Goal: Navigation & Orientation: Find specific page/section

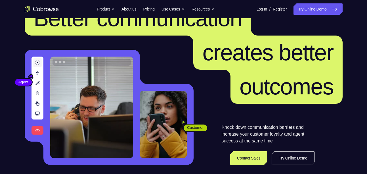
scroll to position [31, 0]
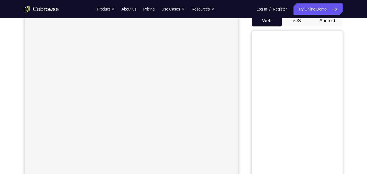
scroll to position [59, 0]
click at [299, 22] on button "iOS" at bounding box center [297, 20] width 30 height 11
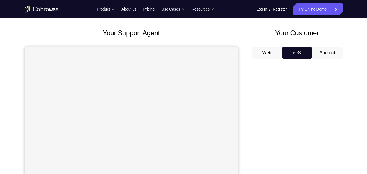
scroll to position [26, 0]
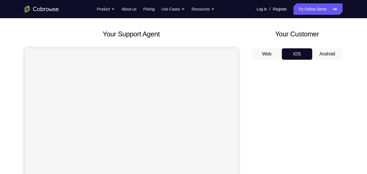
click at [321, 54] on button "Android" at bounding box center [327, 53] width 30 height 11
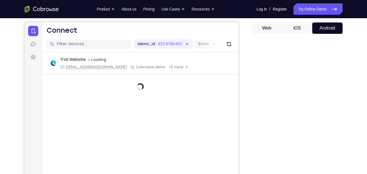
scroll to position [52, 0]
click at [296, 32] on button "iOS" at bounding box center [297, 27] width 30 height 11
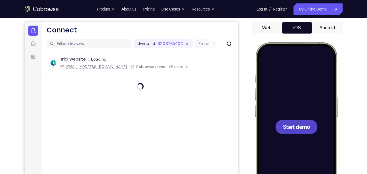
click at [321, 28] on button "Android" at bounding box center [327, 27] width 30 height 11
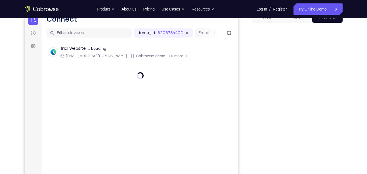
scroll to position [49, 0]
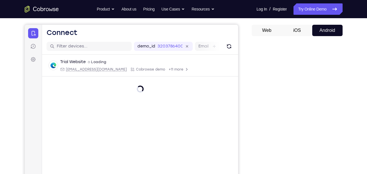
click at [298, 35] on button "iOS" at bounding box center [297, 30] width 30 height 11
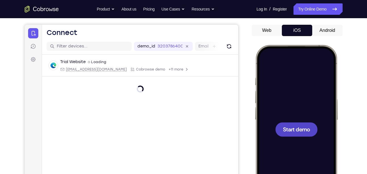
click at [293, 125] on div at bounding box center [296, 129] width 42 height 14
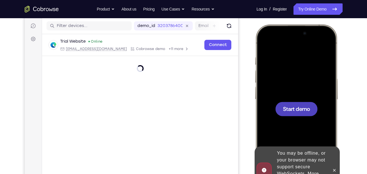
scroll to position [0, 0]
click at [335, 170] on button at bounding box center [333, 169] width 9 height 9
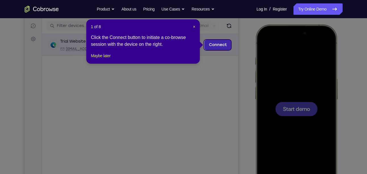
click at [224, 43] on link "Connect" at bounding box center [217, 45] width 27 height 10
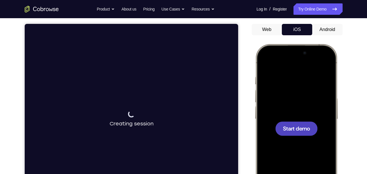
scroll to position [50, 0]
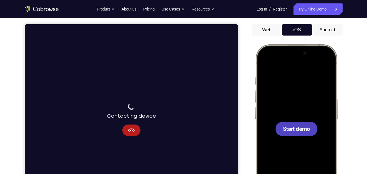
click at [325, 34] on button "Android" at bounding box center [327, 29] width 30 height 11
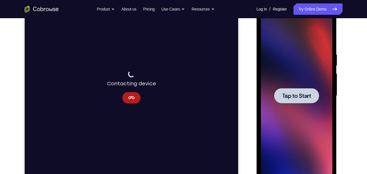
scroll to position [82, 0]
click at [294, 95] on span "Tap to Start" at bounding box center [296, 96] width 29 height 6
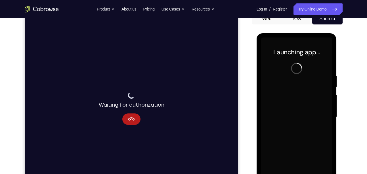
scroll to position [58, 0]
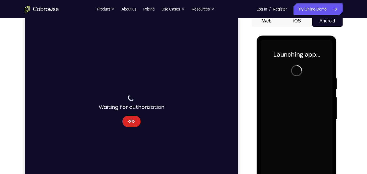
click at [125, 124] on button "Cancel" at bounding box center [131, 121] width 18 height 11
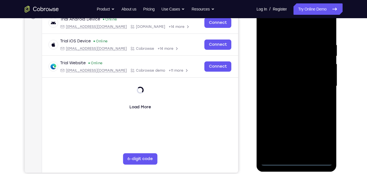
scroll to position [92, 0]
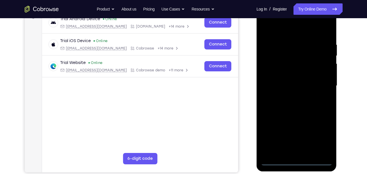
click at [298, 163] on div at bounding box center [297, 85] width 72 height 159
click at [297, 160] on div at bounding box center [297, 85] width 72 height 159
click at [322, 139] on div at bounding box center [297, 85] width 72 height 159
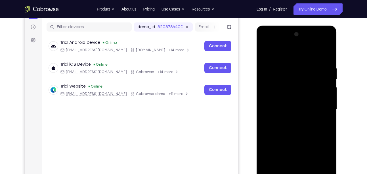
scroll to position [68, 0]
click at [304, 50] on div at bounding box center [297, 109] width 72 height 159
click at [321, 105] on div at bounding box center [297, 109] width 72 height 159
click at [297, 157] on div at bounding box center [297, 109] width 72 height 159
click at [292, 119] on div at bounding box center [297, 109] width 72 height 159
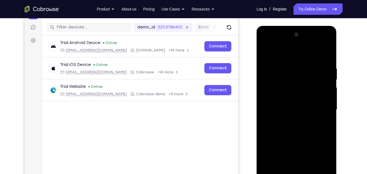
click at [293, 100] on div at bounding box center [297, 109] width 72 height 159
click at [284, 87] on div at bounding box center [297, 109] width 72 height 159
click at [279, 98] on div at bounding box center [297, 109] width 72 height 159
click at [276, 87] on div at bounding box center [297, 109] width 72 height 159
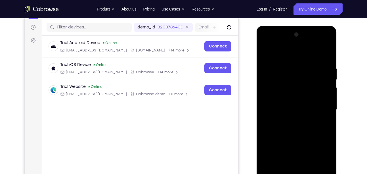
click at [276, 87] on div at bounding box center [297, 109] width 72 height 159
click at [291, 86] on div at bounding box center [297, 109] width 72 height 159
click at [279, 101] on div at bounding box center [297, 109] width 72 height 159
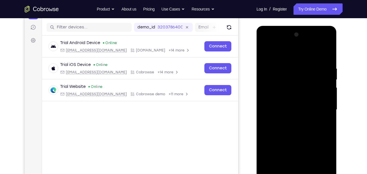
click at [284, 86] on div at bounding box center [297, 109] width 72 height 159
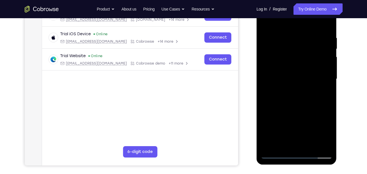
click at [278, 55] on div at bounding box center [297, 78] width 72 height 159
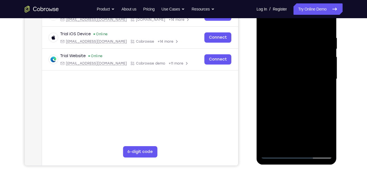
click at [277, 68] on div at bounding box center [297, 78] width 72 height 159
click at [280, 77] on div at bounding box center [297, 78] width 72 height 159
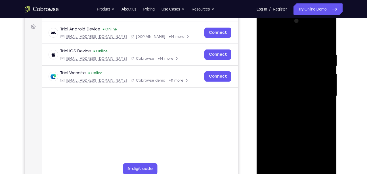
scroll to position [83, 0]
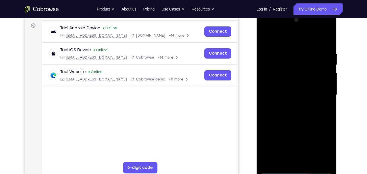
click at [306, 107] on div at bounding box center [297, 94] width 72 height 159
click at [306, 108] on div at bounding box center [297, 94] width 72 height 159
click at [323, 41] on div at bounding box center [297, 94] width 72 height 159
click at [321, 39] on div at bounding box center [297, 94] width 72 height 159
click at [318, 38] on div at bounding box center [297, 94] width 72 height 159
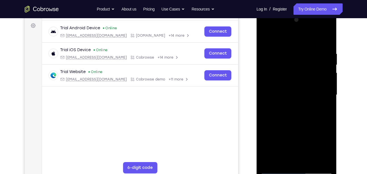
click at [327, 38] on div at bounding box center [297, 94] width 72 height 159
click at [328, 37] on div at bounding box center [297, 94] width 72 height 159
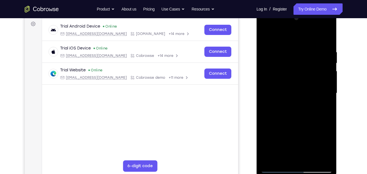
scroll to position [84, 0]
click at [328, 37] on div at bounding box center [297, 93] width 72 height 159
click at [326, 35] on div at bounding box center [297, 93] width 72 height 159
click at [290, 60] on div at bounding box center [297, 93] width 72 height 159
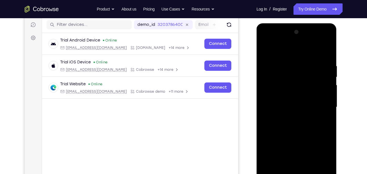
scroll to position [67, 0]
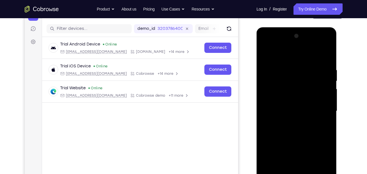
click at [266, 54] on div at bounding box center [297, 111] width 72 height 159
click at [279, 78] on div at bounding box center [297, 111] width 72 height 159
click at [265, 53] on div at bounding box center [297, 111] width 72 height 159
click at [265, 55] on div at bounding box center [297, 111] width 72 height 159
click at [283, 68] on div at bounding box center [297, 111] width 72 height 159
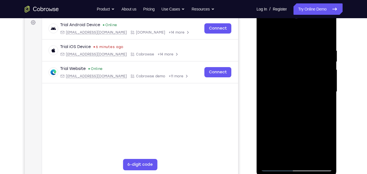
scroll to position [86, 0]
click at [315, 155] on div at bounding box center [297, 91] width 72 height 159
click at [326, 36] on div at bounding box center [297, 91] width 72 height 159
click at [312, 156] on div at bounding box center [297, 91] width 72 height 159
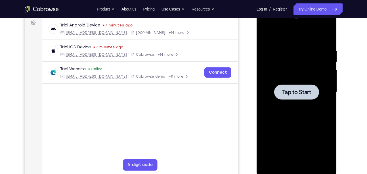
click at [288, 89] on span "Tap to Start" at bounding box center [296, 92] width 29 height 6
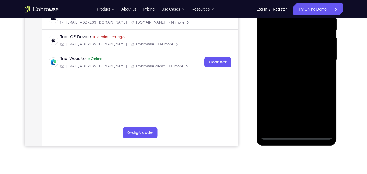
scroll to position [118, 0]
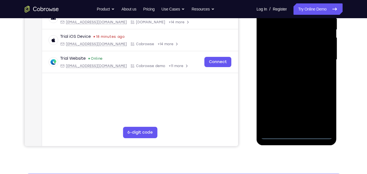
click at [301, 133] on div at bounding box center [297, 59] width 72 height 159
click at [297, 135] on div at bounding box center [297, 59] width 72 height 159
click at [324, 107] on div at bounding box center [297, 59] width 72 height 159
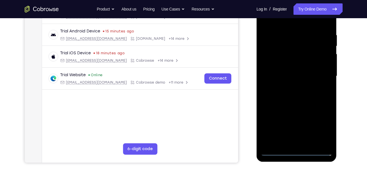
scroll to position [100, 0]
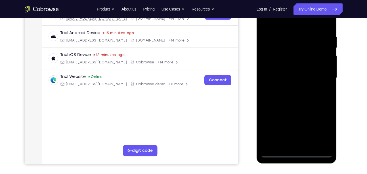
click at [292, 21] on div at bounding box center [297, 77] width 72 height 159
click at [316, 76] on div at bounding box center [297, 77] width 72 height 159
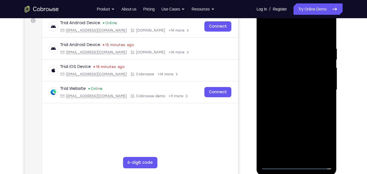
click at [293, 100] on div at bounding box center [297, 89] width 72 height 159
click at [295, 86] on div at bounding box center [297, 89] width 72 height 159
click at [290, 79] on div at bounding box center [297, 89] width 72 height 159
click at [288, 89] on div at bounding box center [297, 89] width 72 height 159
click at [292, 111] on div at bounding box center [297, 89] width 72 height 159
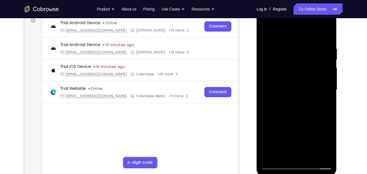
click at [287, 85] on div at bounding box center [297, 89] width 72 height 159
click at [286, 87] on div at bounding box center [297, 89] width 72 height 159
click at [299, 109] on div at bounding box center [297, 89] width 72 height 159
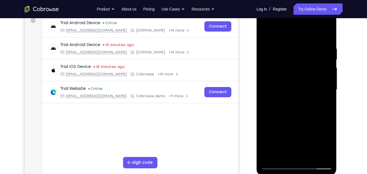
click at [297, 108] on div at bounding box center [297, 89] width 72 height 159
click at [326, 41] on div at bounding box center [297, 89] width 72 height 159
click at [326, 33] on div at bounding box center [297, 89] width 72 height 159
click at [307, 55] on div at bounding box center [297, 89] width 72 height 159
click at [297, 59] on div at bounding box center [297, 89] width 72 height 159
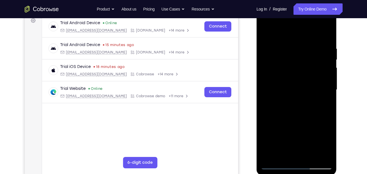
click at [297, 56] on div at bounding box center [297, 89] width 72 height 159
click at [274, 57] on div at bounding box center [297, 89] width 72 height 159
click at [292, 92] on div at bounding box center [297, 89] width 72 height 159
click at [265, 32] on div at bounding box center [297, 89] width 72 height 159
click at [266, 32] on div at bounding box center [297, 89] width 72 height 159
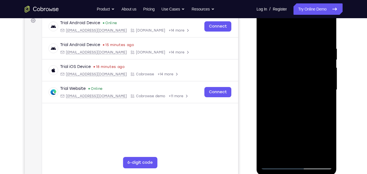
click at [314, 154] on div at bounding box center [297, 89] width 72 height 159
click at [301, 121] on div at bounding box center [297, 89] width 72 height 159
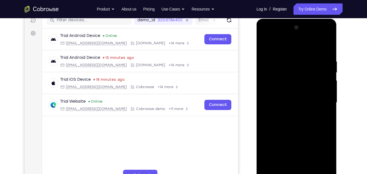
scroll to position [74, 0]
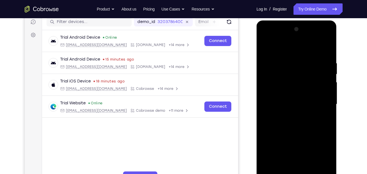
click at [266, 47] on div at bounding box center [297, 104] width 72 height 159
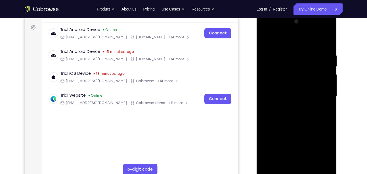
scroll to position [81, 0]
click at [284, 163] on div at bounding box center [297, 96] width 72 height 159
click at [289, 40] on div at bounding box center [297, 96] width 72 height 159
click at [286, 48] on div at bounding box center [297, 96] width 72 height 159
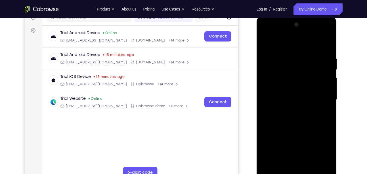
drag, startPoint x: 274, startPoint y: 54, endPoint x: 282, endPoint y: 124, distance: 70.5
click at [282, 124] on div at bounding box center [297, 99] width 72 height 159
drag, startPoint x: 277, startPoint y: 67, endPoint x: 277, endPoint y: 118, distance: 50.5
click at [277, 118] on div at bounding box center [297, 99] width 72 height 159
drag, startPoint x: 280, startPoint y: 74, endPoint x: 277, endPoint y: 120, distance: 45.8
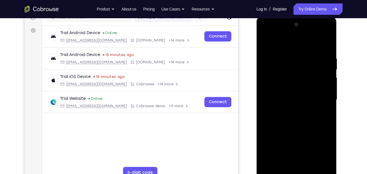
click at [277, 120] on div at bounding box center [297, 99] width 72 height 159
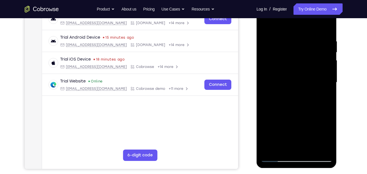
scroll to position [96, 0]
click at [271, 146] on div at bounding box center [297, 82] width 72 height 159
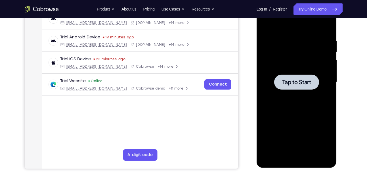
click at [304, 79] on span "Tap to Start" at bounding box center [296, 82] width 29 height 6
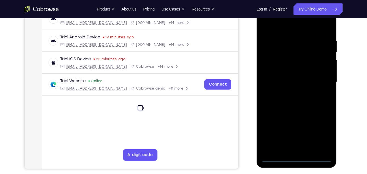
click at [296, 158] on div at bounding box center [297, 82] width 72 height 159
click at [295, 157] on div at bounding box center [297, 82] width 72 height 159
click at [298, 158] on div at bounding box center [297, 82] width 72 height 159
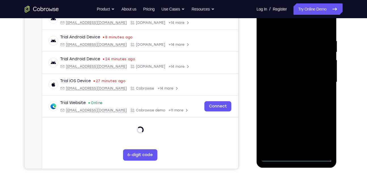
click at [326, 135] on div at bounding box center [297, 82] width 72 height 159
click at [288, 27] on div at bounding box center [297, 82] width 72 height 159
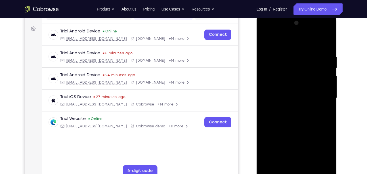
scroll to position [79, 0]
click at [298, 42] on div at bounding box center [297, 98] width 72 height 159
click at [319, 99] on div at bounding box center [297, 98] width 72 height 159
click at [293, 107] on div at bounding box center [297, 98] width 72 height 159
click at [300, 91] on div at bounding box center [297, 98] width 72 height 159
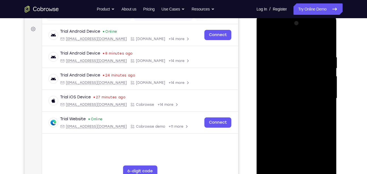
click at [282, 88] on div at bounding box center [297, 98] width 72 height 159
click at [286, 96] on div at bounding box center [297, 98] width 72 height 159
click at [289, 114] on div at bounding box center [297, 98] width 72 height 159
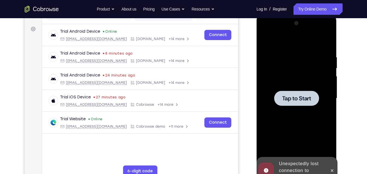
click at [301, 91] on div at bounding box center [296, 98] width 45 height 15
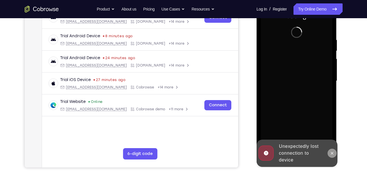
scroll to position [97, 0]
click at [331, 153] on icon at bounding box center [332, 152] width 3 height 3
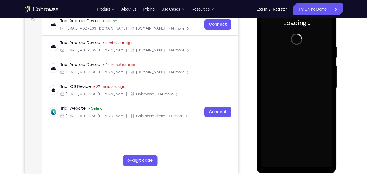
scroll to position [90, 0]
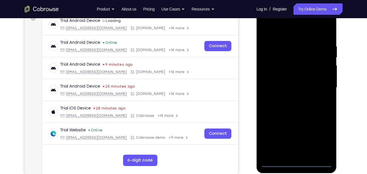
click at [295, 162] on div at bounding box center [297, 87] width 72 height 159
click at [319, 146] on div at bounding box center [297, 87] width 72 height 159
click at [322, 139] on div at bounding box center [297, 87] width 72 height 159
click at [292, 29] on div at bounding box center [297, 87] width 72 height 159
click at [319, 87] on div at bounding box center [297, 87] width 72 height 159
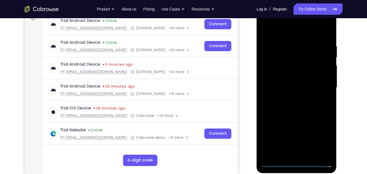
click at [292, 98] on div at bounding box center [297, 87] width 72 height 159
click at [295, 85] on div at bounding box center [297, 87] width 72 height 159
drag, startPoint x: 285, startPoint y: 83, endPoint x: 297, endPoint y: 79, distance: 12.7
click at [297, 79] on div at bounding box center [297, 87] width 72 height 159
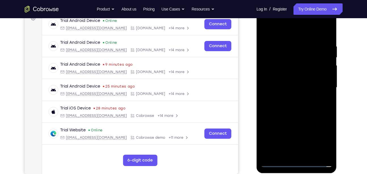
click at [292, 82] on div at bounding box center [297, 87] width 72 height 159
click at [295, 64] on div at bounding box center [297, 87] width 72 height 159
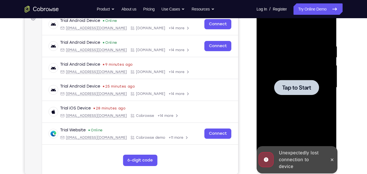
click at [288, 89] on span "Tap to Start" at bounding box center [296, 88] width 29 height 6
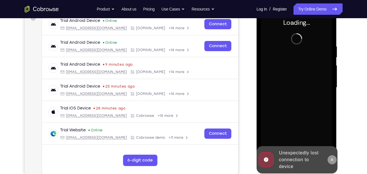
click at [331, 161] on icon at bounding box center [332, 159] width 5 height 5
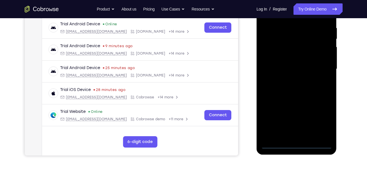
scroll to position [110, 0]
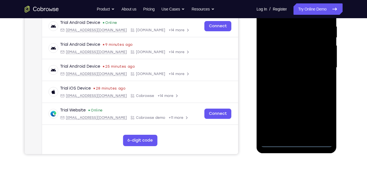
click at [297, 143] on div at bounding box center [297, 67] width 72 height 159
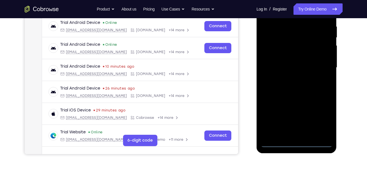
click at [323, 122] on div at bounding box center [297, 67] width 72 height 159
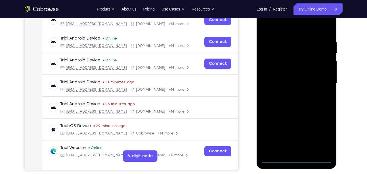
scroll to position [92, 0]
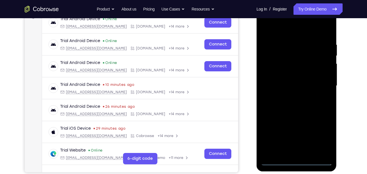
click at [287, 32] on div at bounding box center [297, 85] width 72 height 159
click at [319, 82] on div at bounding box center [297, 85] width 72 height 159
click at [290, 95] on div at bounding box center [297, 85] width 72 height 159
click at [295, 71] on div at bounding box center [297, 85] width 72 height 159
click at [294, 81] on div at bounding box center [297, 85] width 72 height 159
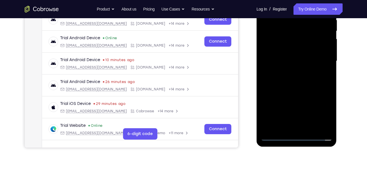
scroll to position [117, 0]
drag, startPoint x: 323, startPoint y: 57, endPoint x: 322, endPoint y: 40, distance: 17.4
click at [322, 40] on div at bounding box center [297, 60] width 72 height 159
click at [301, 54] on div at bounding box center [297, 60] width 72 height 159
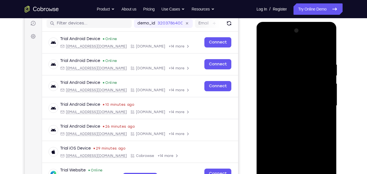
scroll to position [72, 0]
click at [298, 86] on div at bounding box center [297, 105] width 72 height 159
drag, startPoint x: 596, startPoint y: 115, endPoint x: 337, endPoint y: 78, distance: 261.5
click at [328, 47] on div at bounding box center [297, 105] width 72 height 159
click at [285, 76] on div at bounding box center [297, 105] width 72 height 159
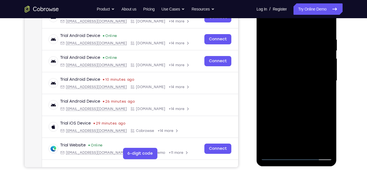
scroll to position [98, 0]
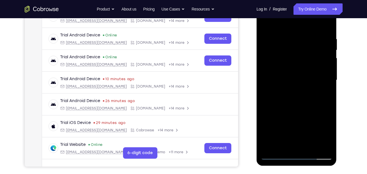
click at [273, 147] on div at bounding box center [297, 80] width 72 height 159
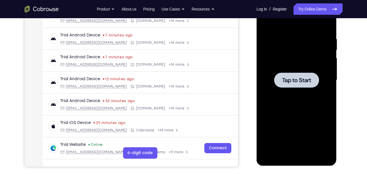
click at [285, 80] on span "Tap to Start" at bounding box center [296, 80] width 29 height 6
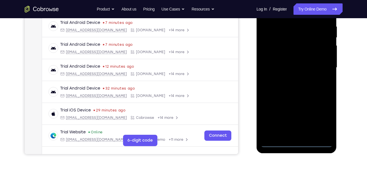
scroll to position [113, 0]
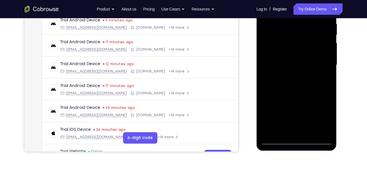
click at [297, 140] on div at bounding box center [297, 65] width 72 height 159
click at [320, 119] on div at bounding box center [297, 65] width 72 height 159
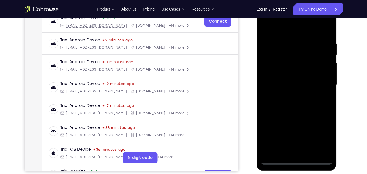
click at [299, 31] on div at bounding box center [297, 84] width 72 height 159
click at [320, 83] on div at bounding box center [297, 84] width 72 height 159
click at [293, 94] on div at bounding box center [297, 84] width 72 height 159
click at [290, 96] on div at bounding box center [297, 84] width 72 height 159
click at [284, 63] on div at bounding box center [297, 84] width 72 height 159
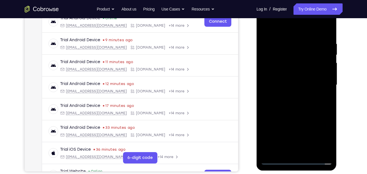
click at [281, 72] on div at bounding box center [297, 84] width 72 height 159
click at [288, 83] on div at bounding box center [297, 84] width 72 height 159
click at [291, 103] on div at bounding box center [297, 84] width 72 height 159
click at [294, 101] on div at bounding box center [297, 84] width 72 height 159
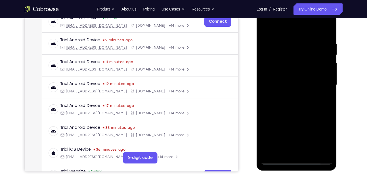
click at [325, 94] on div at bounding box center [297, 84] width 72 height 159
click at [303, 101] on div at bounding box center [297, 84] width 72 height 159
click at [325, 33] on div at bounding box center [297, 84] width 72 height 159
click at [326, 31] on div at bounding box center [297, 84] width 72 height 159
click at [284, 149] on div at bounding box center [297, 84] width 72 height 159
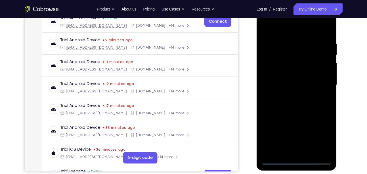
click at [276, 29] on div at bounding box center [297, 84] width 72 height 159
drag, startPoint x: 278, startPoint y: 26, endPoint x: 268, endPoint y: 27, distance: 10.5
click at [268, 27] on div at bounding box center [297, 84] width 72 height 159
click at [284, 26] on div at bounding box center [297, 84] width 72 height 159
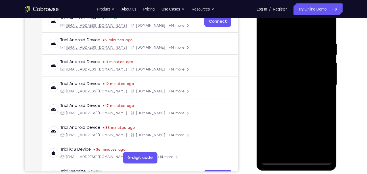
click at [283, 43] on div at bounding box center [297, 84] width 72 height 159
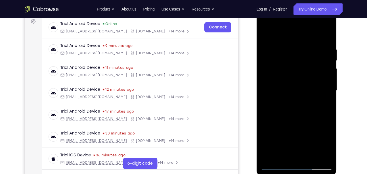
scroll to position [87, 0]
drag, startPoint x: 317, startPoint y: 73, endPoint x: 330, endPoint y: 131, distance: 59.0
click at [330, 131] on div at bounding box center [297, 90] width 72 height 159
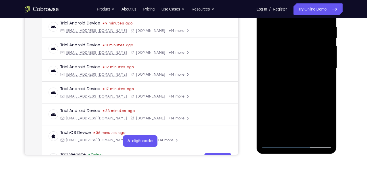
drag, startPoint x: 319, startPoint y: 89, endPoint x: 317, endPoint y: 66, distance: 22.5
click at [317, 66] on div at bounding box center [297, 68] width 72 height 159
drag, startPoint x: 316, startPoint y: 62, endPoint x: 308, endPoint y: 114, distance: 51.7
click at [308, 114] on div at bounding box center [297, 68] width 72 height 159
drag, startPoint x: 325, startPoint y: 41, endPoint x: 330, endPoint y: 102, distance: 61.5
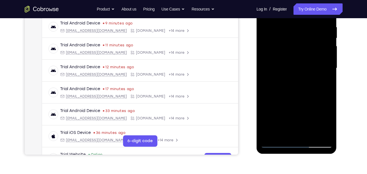
click at [330, 102] on div at bounding box center [297, 68] width 72 height 159
drag, startPoint x: 310, startPoint y: 53, endPoint x: 317, endPoint y: 113, distance: 60.3
click at [317, 113] on div at bounding box center [297, 68] width 72 height 159
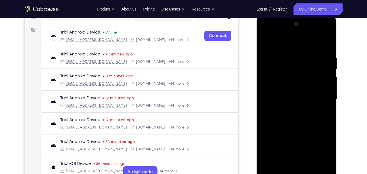
scroll to position [77, 0]
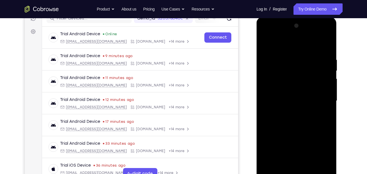
click at [267, 45] on div at bounding box center [297, 100] width 72 height 159
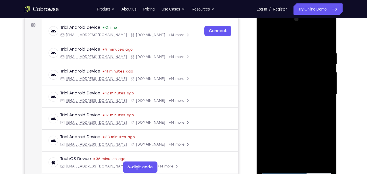
scroll to position [84, 0]
click at [321, 157] on div at bounding box center [297, 93] width 72 height 159
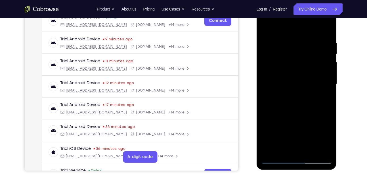
scroll to position [94, 0]
click at [271, 150] on div at bounding box center [297, 83] width 72 height 159
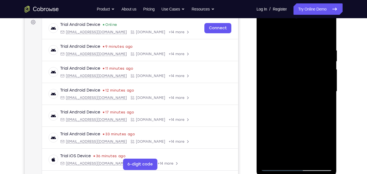
scroll to position [85, 0]
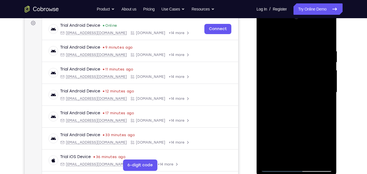
click at [328, 35] on div at bounding box center [297, 92] width 72 height 159
click at [280, 61] on div at bounding box center [297, 92] width 72 height 159
drag, startPoint x: 291, startPoint y: 70, endPoint x: 291, endPoint y: 112, distance: 42.6
click at [291, 112] on div at bounding box center [297, 92] width 72 height 159
drag, startPoint x: 303, startPoint y: 63, endPoint x: 303, endPoint y: 118, distance: 54.8
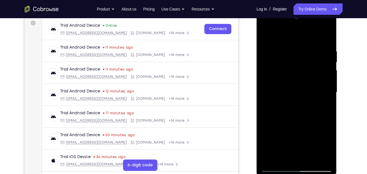
click at [303, 118] on div at bounding box center [297, 92] width 72 height 159
drag, startPoint x: 277, startPoint y: 55, endPoint x: 272, endPoint y: 102, distance: 47.1
click at [272, 102] on div at bounding box center [297, 92] width 72 height 159
drag, startPoint x: 278, startPoint y: 53, endPoint x: 276, endPoint y: 128, distance: 74.6
click at [276, 128] on div at bounding box center [297, 92] width 72 height 159
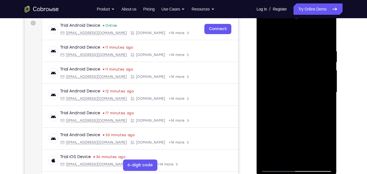
scroll to position [74, 0]
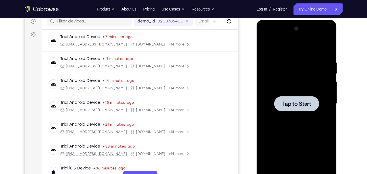
click at [288, 106] on span "Tap to Start" at bounding box center [296, 104] width 29 height 6
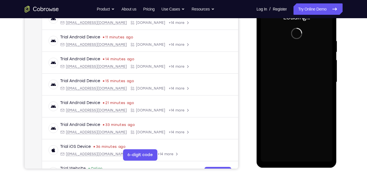
scroll to position [97, 0]
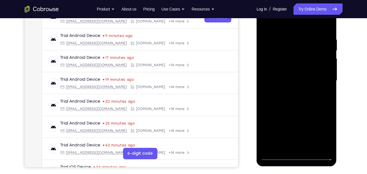
click at [298, 157] on div at bounding box center [297, 80] width 72 height 159
click at [320, 129] on div at bounding box center [297, 80] width 72 height 159
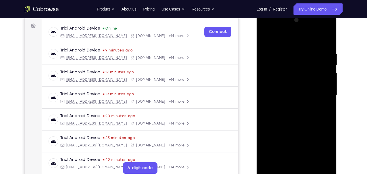
click at [306, 41] on div at bounding box center [297, 95] width 72 height 159
click at [318, 94] on div at bounding box center [297, 95] width 72 height 159
click at [291, 108] on div at bounding box center [297, 95] width 72 height 159
click at [294, 82] on div at bounding box center [297, 95] width 72 height 159
click at [291, 90] on div at bounding box center [297, 95] width 72 height 159
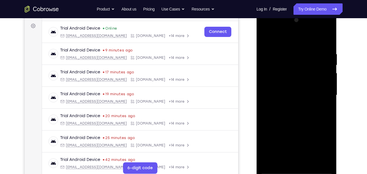
scroll to position [92, 0]
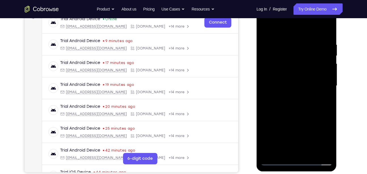
drag, startPoint x: 272, startPoint y: 69, endPoint x: 266, endPoint y: 45, distance: 24.4
click at [266, 45] on div at bounding box center [297, 85] width 72 height 159
click at [296, 66] on div at bounding box center [297, 85] width 72 height 159
click at [327, 30] on div at bounding box center [297, 85] width 72 height 159
click at [268, 54] on div at bounding box center [297, 85] width 72 height 159
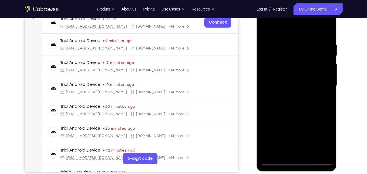
drag, startPoint x: 278, startPoint y: 58, endPoint x: 290, endPoint y: 132, distance: 75.1
click at [290, 132] on div at bounding box center [297, 85] width 72 height 159
drag, startPoint x: 279, startPoint y: 56, endPoint x: 291, endPoint y: 125, distance: 69.2
click at [291, 125] on div at bounding box center [297, 85] width 72 height 159
click at [267, 30] on div at bounding box center [297, 85] width 72 height 159
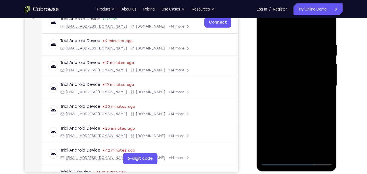
click at [283, 151] on div at bounding box center [297, 85] width 72 height 159
click at [293, 30] on div at bounding box center [297, 85] width 72 height 159
click at [268, 44] on div at bounding box center [297, 85] width 72 height 159
click at [271, 47] on div at bounding box center [297, 85] width 72 height 159
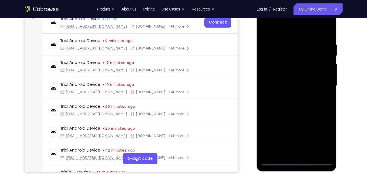
click at [268, 42] on div at bounding box center [297, 85] width 72 height 159
click at [269, 44] on div at bounding box center [297, 85] width 72 height 159
click at [273, 44] on div at bounding box center [297, 85] width 72 height 159
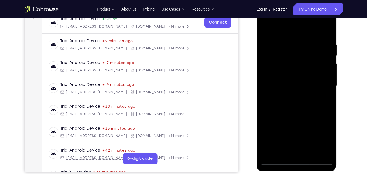
click at [273, 44] on div at bounding box center [297, 85] width 72 height 159
click at [275, 42] on div at bounding box center [297, 85] width 72 height 159
click at [272, 44] on div at bounding box center [297, 85] width 72 height 159
click at [270, 42] on div at bounding box center [297, 85] width 72 height 159
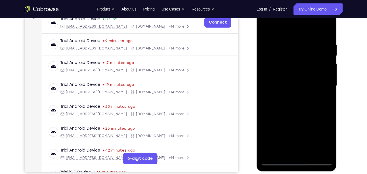
click at [270, 42] on div at bounding box center [297, 85] width 72 height 159
drag, startPoint x: 280, startPoint y: 53, endPoint x: 294, endPoint y: 117, distance: 65.4
click at [294, 117] on div at bounding box center [297, 85] width 72 height 159
click at [321, 151] on div at bounding box center [297, 85] width 72 height 159
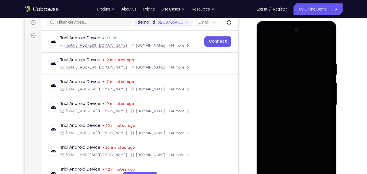
click at [307, 100] on div at bounding box center [297, 104] width 72 height 159
click at [269, 169] on div at bounding box center [297, 104] width 72 height 159
drag, startPoint x: 291, startPoint y: 80, endPoint x: 289, endPoint y: 148, distance: 67.6
click at [289, 148] on div at bounding box center [297, 104] width 72 height 159
click at [283, 169] on div at bounding box center [297, 104] width 72 height 159
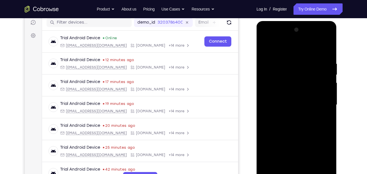
click at [286, 46] on div at bounding box center [297, 104] width 72 height 159
click at [283, 63] on div at bounding box center [297, 104] width 72 height 159
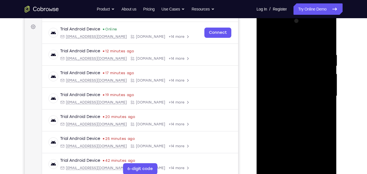
scroll to position [82, 0]
drag, startPoint x: 293, startPoint y: 119, endPoint x: 288, endPoint y: 89, distance: 30.4
click at [288, 89] on div at bounding box center [297, 95] width 72 height 159
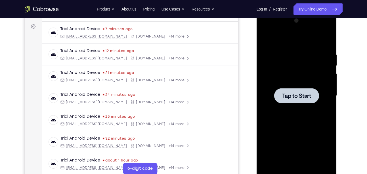
click at [308, 103] on div at bounding box center [297, 95] width 72 height 159
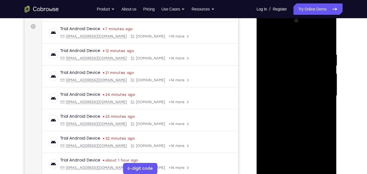
click at [297, 167] on div at bounding box center [297, 95] width 72 height 159
click at [296, 173] on div at bounding box center [297, 95] width 72 height 159
click at [322, 149] on div at bounding box center [297, 95] width 72 height 159
click at [293, 40] on div at bounding box center [297, 95] width 72 height 159
click at [322, 100] on div at bounding box center [297, 95] width 72 height 159
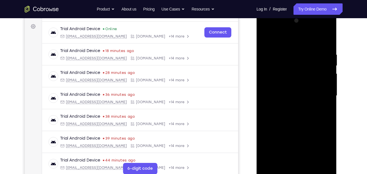
click at [293, 104] on div at bounding box center [297, 95] width 72 height 159
click at [300, 93] on div at bounding box center [297, 95] width 72 height 159
click at [295, 88] on div at bounding box center [297, 95] width 72 height 159
click at [295, 94] on div at bounding box center [297, 95] width 72 height 159
click at [296, 114] on div at bounding box center [297, 95] width 72 height 159
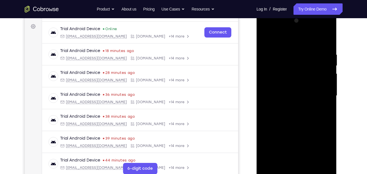
click at [296, 114] on div at bounding box center [297, 95] width 72 height 159
click at [303, 112] on div at bounding box center [297, 95] width 72 height 159
click at [305, 112] on div at bounding box center [297, 95] width 72 height 159
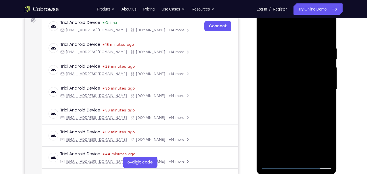
scroll to position [89, 0]
click at [325, 41] on div at bounding box center [297, 89] width 72 height 159
click at [327, 41] on div at bounding box center [297, 89] width 72 height 159
click at [325, 32] on div at bounding box center [297, 89] width 72 height 159
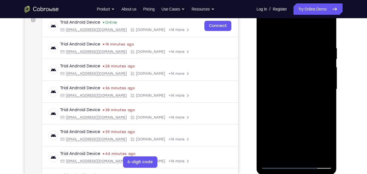
click at [327, 33] on div at bounding box center [297, 89] width 72 height 159
click at [286, 56] on div at bounding box center [297, 89] width 72 height 159
drag, startPoint x: 298, startPoint y: 66, endPoint x: 315, endPoint y: 151, distance: 87.1
click at [315, 151] on div at bounding box center [297, 89] width 72 height 159
drag, startPoint x: 292, startPoint y: 63, endPoint x: 296, endPoint y: 128, distance: 65.1
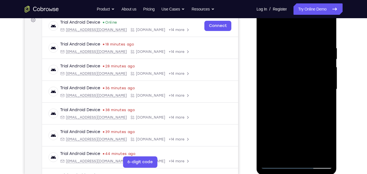
click at [296, 128] on div at bounding box center [297, 89] width 72 height 159
click at [284, 156] on div at bounding box center [297, 89] width 72 height 159
click at [281, 31] on div at bounding box center [297, 89] width 72 height 159
click at [327, 49] on div at bounding box center [297, 89] width 72 height 159
click at [295, 33] on div at bounding box center [297, 89] width 72 height 159
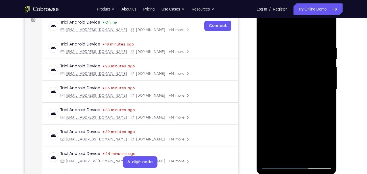
click at [295, 33] on div at bounding box center [297, 89] width 72 height 159
click at [268, 63] on div at bounding box center [297, 89] width 72 height 159
click at [327, 34] on div at bounding box center [297, 89] width 72 height 159
click at [268, 42] on div at bounding box center [297, 89] width 72 height 159
click at [290, 41] on div at bounding box center [297, 89] width 72 height 159
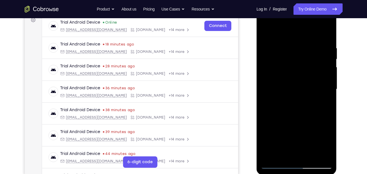
drag, startPoint x: 286, startPoint y: 64, endPoint x: 290, endPoint y: 123, distance: 59.2
click at [290, 123] on div at bounding box center [297, 89] width 72 height 159
click at [268, 153] on div at bounding box center [297, 89] width 72 height 159
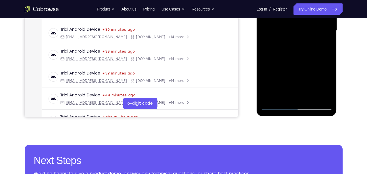
scroll to position [147, 0]
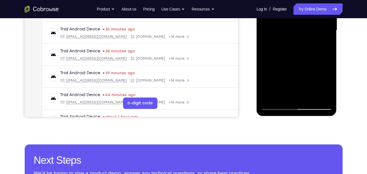
click at [300, 64] on div at bounding box center [297, 30] width 72 height 159
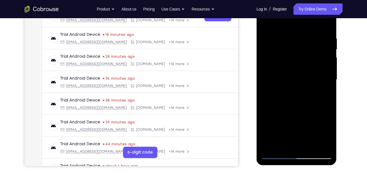
scroll to position [98, 0]
click at [309, 80] on div at bounding box center [297, 79] width 72 height 159
drag, startPoint x: 309, startPoint y: 80, endPoint x: 307, endPoint y: 120, distance: 40.6
click at [307, 120] on div at bounding box center [297, 79] width 72 height 159
drag, startPoint x: 307, startPoint y: 91, endPoint x: 314, endPoint y: 128, distance: 37.4
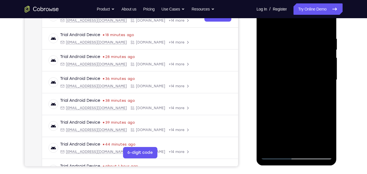
click at [314, 128] on div at bounding box center [297, 79] width 72 height 159
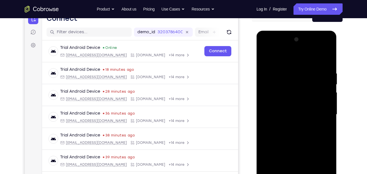
click at [282, 55] on div at bounding box center [297, 114] width 72 height 159
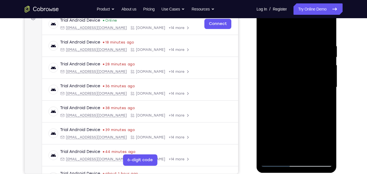
scroll to position [92, 0]
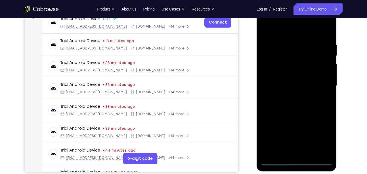
click at [285, 154] on div at bounding box center [297, 85] width 72 height 159
click at [282, 151] on div at bounding box center [297, 85] width 72 height 159
click at [325, 30] on div at bounding box center [297, 85] width 72 height 159
click at [326, 28] on div at bounding box center [297, 85] width 72 height 159
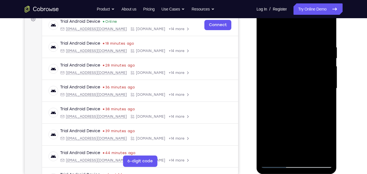
scroll to position [89, 0]
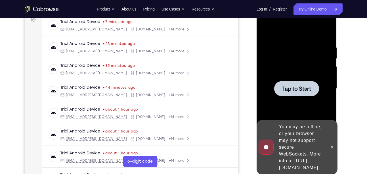
click at [307, 88] on span "Tap to Start" at bounding box center [296, 89] width 29 height 6
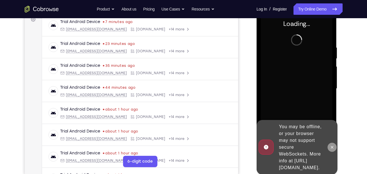
click at [333, 145] on icon at bounding box center [332, 147] width 5 height 5
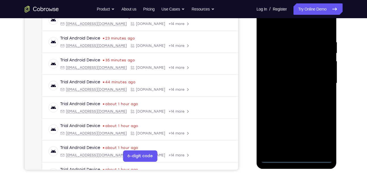
scroll to position [99, 0]
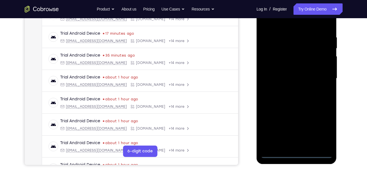
click at [297, 152] on div at bounding box center [297, 78] width 72 height 159
click at [318, 133] on div at bounding box center [297, 78] width 72 height 159
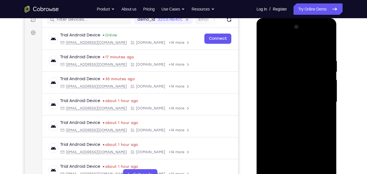
scroll to position [75, 0]
click at [280, 49] on div at bounding box center [297, 102] width 72 height 159
click at [315, 100] on div at bounding box center [297, 102] width 72 height 159
click at [308, 156] on div at bounding box center [297, 102] width 72 height 159
click at [291, 111] on div at bounding box center [297, 102] width 72 height 159
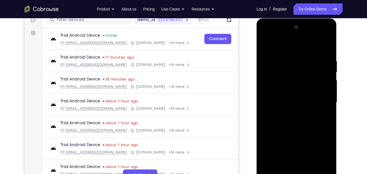
click at [295, 98] on div at bounding box center [297, 102] width 72 height 159
click at [293, 93] on div at bounding box center [297, 102] width 72 height 159
click at [294, 98] on div at bounding box center [297, 102] width 72 height 159
click at [297, 100] on div at bounding box center [297, 102] width 72 height 159
click at [294, 124] on div at bounding box center [297, 102] width 72 height 159
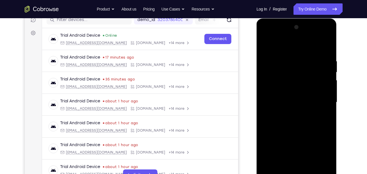
click at [298, 114] on div at bounding box center [297, 102] width 72 height 159
click at [298, 116] on div at bounding box center [297, 102] width 72 height 159
click at [298, 117] on div at bounding box center [297, 102] width 72 height 159
click at [293, 100] on div at bounding box center [297, 102] width 72 height 159
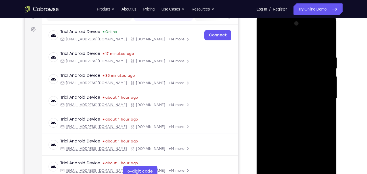
scroll to position [80, 0]
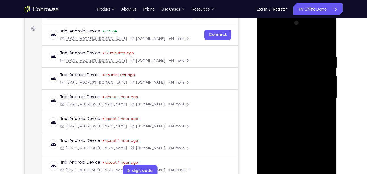
click at [303, 121] on div at bounding box center [297, 97] width 72 height 159
click at [303, 125] on div at bounding box center [297, 97] width 72 height 159
click at [327, 41] on div at bounding box center [297, 97] width 72 height 159
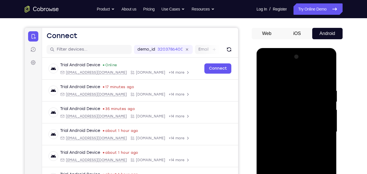
scroll to position [46, 0]
click at [284, 99] on div at bounding box center [297, 132] width 72 height 159
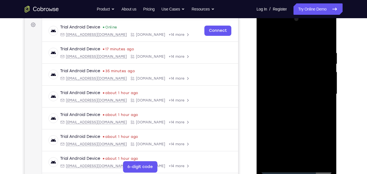
scroll to position [84, 0]
drag, startPoint x: 295, startPoint y: 74, endPoint x: 303, endPoint y: 144, distance: 70.0
click at [303, 144] on div at bounding box center [297, 93] width 72 height 159
drag, startPoint x: 291, startPoint y: 76, endPoint x: 299, endPoint y: 128, distance: 52.2
click at [299, 128] on div at bounding box center [297, 93] width 72 height 159
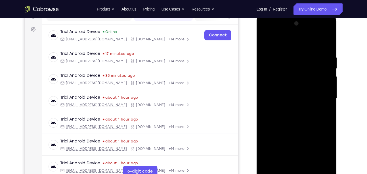
scroll to position [79, 0]
click at [265, 43] on div at bounding box center [297, 98] width 72 height 159
click at [309, 163] on div at bounding box center [297, 98] width 72 height 159
click at [311, 167] on div at bounding box center [297, 98] width 72 height 159
click at [296, 129] on div at bounding box center [297, 98] width 72 height 159
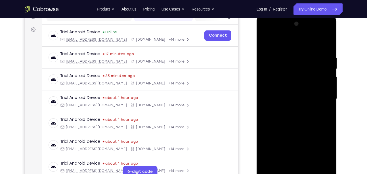
click at [322, 84] on div at bounding box center [297, 98] width 72 height 159
click at [266, 43] on div at bounding box center [297, 98] width 72 height 159
click at [267, 43] on div at bounding box center [297, 98] width 72 height 159
click at [282, 161] on div at bounding box center [297, 98] width 72 height 159
click at [281, 167] on div at bounding box center [297, 98] width 72 height 159
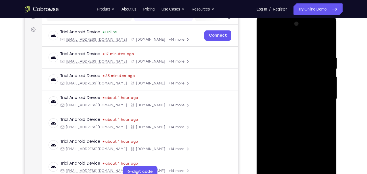
click at [281, 164] on div at bounding box center [297, 98] width 72 height 159
click at [299, 38] on div at bounding box center [297, 98] width 72 height 159
click at [296, 42] on div at bounding box center [297, 98] width 72 height 159
click at [293, 48] on div at bounding box center [297, 98] width 72 height 159
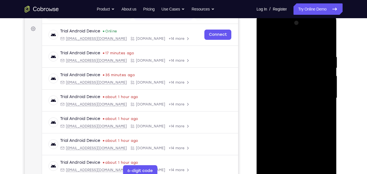
drag, startPoint x: 289, startPoint y: 57, endPoint x: 317, endPoint y: 133, distance: 80.1
click at [317, 133] on div at bounding box center [297, 97] width 72 height 159
drag, startPoint x: 297, startPoint y: 78, endPoint x: 320, endPoint y: 128, distance: 54.9
click at [320, 128] on div at bounding box center [297, 97] width 72 height 159
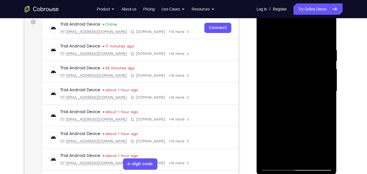
scroll to position [87, 0]
